Goal: Ask a question

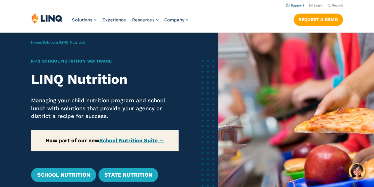
click at [298, 4] on link "Support" at bounding box center [295, 6] width 18 height 4
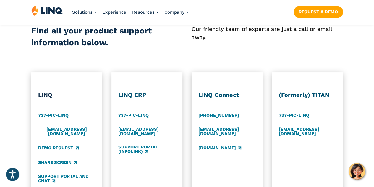
scroll to position [296, 0]
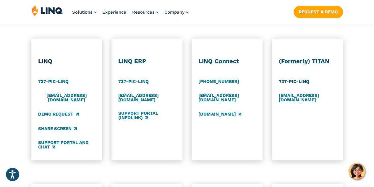
click at [296, 82] on link "737-PIC-LINQ" at bounding box center [294, 81] width 30 height 7
click at [338, 81] on div "(Formerly) TITAN 737-PIC-LINQ support@titank12.com" at bounding box center [307, 99] width 71 height 122
click at [58, 140] on link "Support Portal and Chat" at bounding box center [66, 145] width 57 height 10
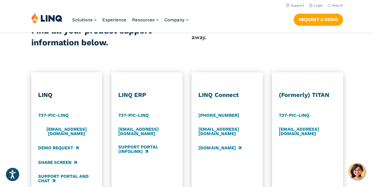
scroll to position [236, 0]
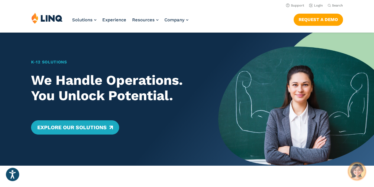
click at [354, 175] on img "Hello, have a question? Let’s chat." at bounding box center [356, 171] width 17 height 17
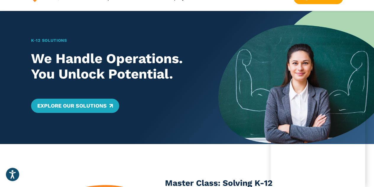
scroll to position [30, 0]
